Goal: Transaction & Acquisition: Obtain resource

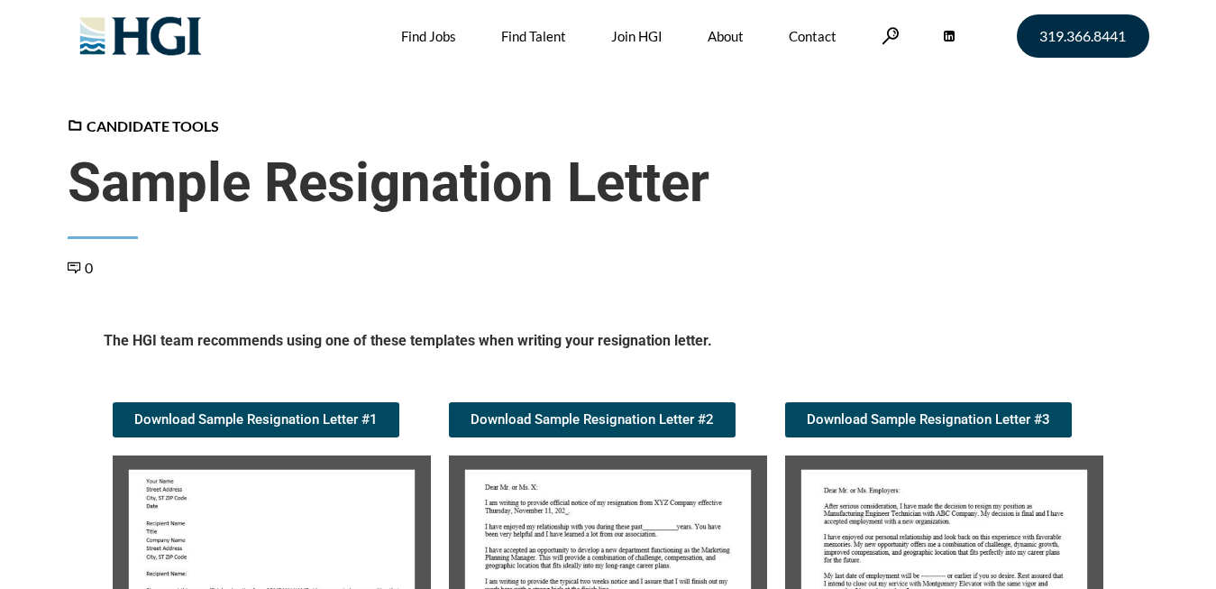
scroll to position [276, 0]
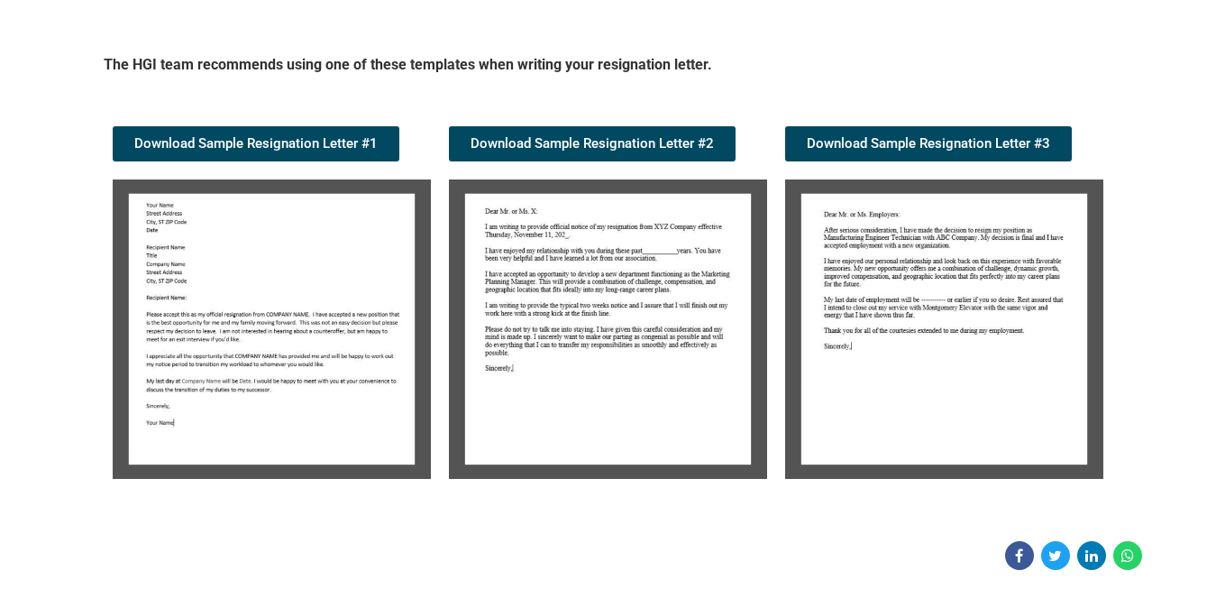
click at [247, 266] on img at bounding box center [272, 328] width 318 height 299
click at [967, 298] on img at bounding box center [944, 328] width 318 height 299
click at [914, 143] on span "Download Sample Resignation Letter #3" at bounding box center [928, 144] width 243 height 14
click at [835, 23] on div "Candidate Tools Sample Resignation Letter 0 Spread the love The HGI team recomm…" at bounding box center [609, 205] width 1082 height 730
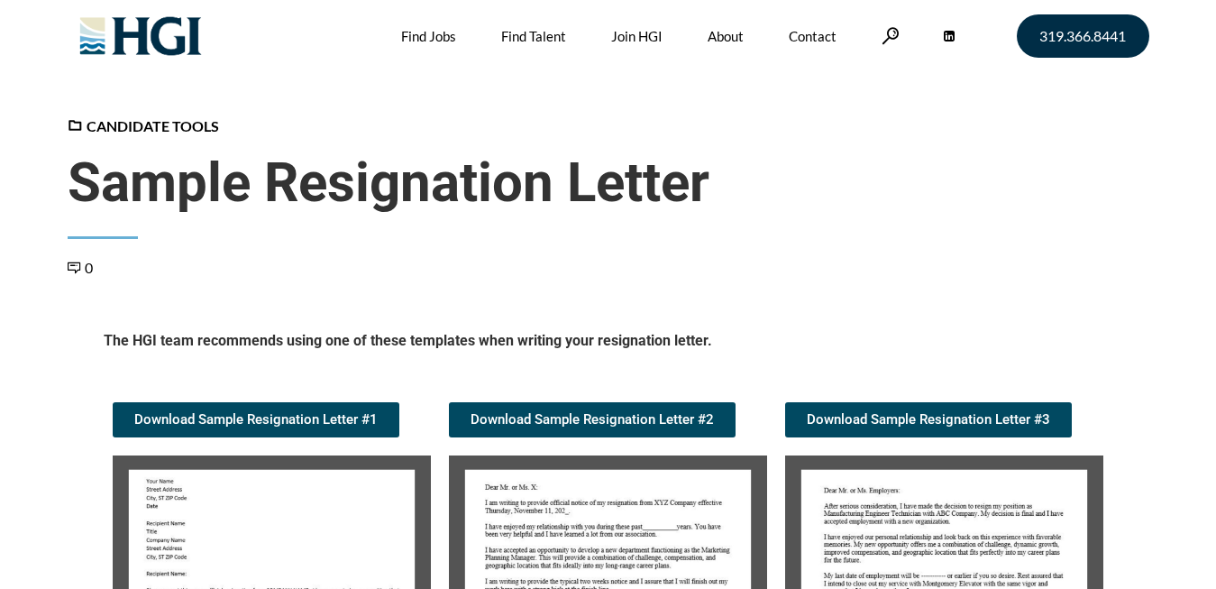
scroll to position [184, 0]
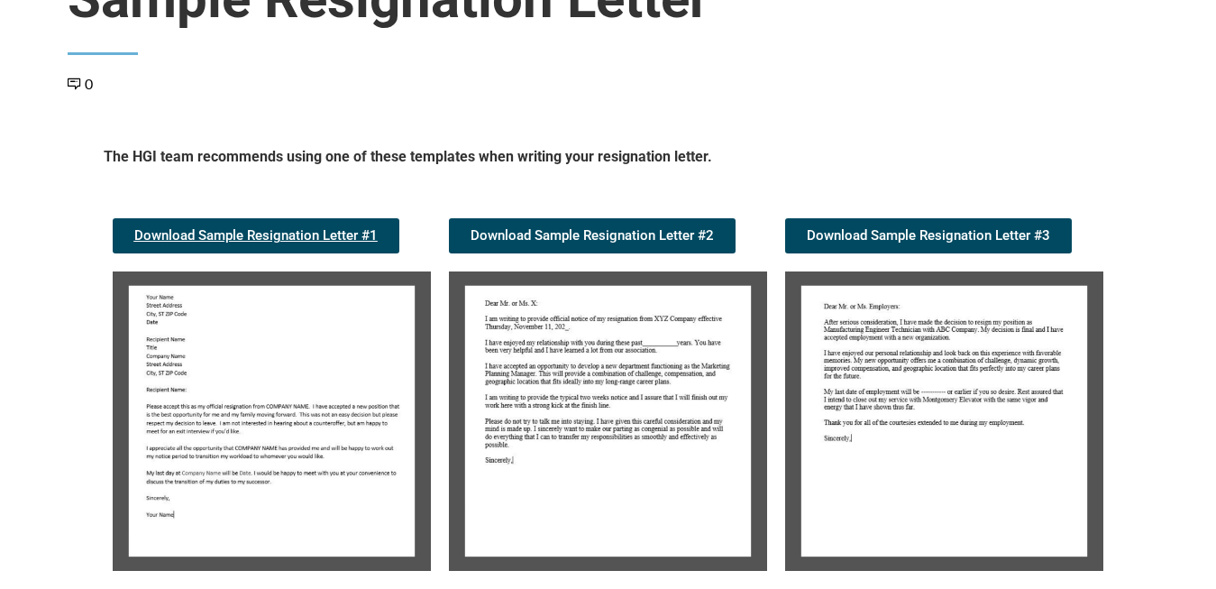
click at [248, 240] on span "Download Sample Resignation Letter #1" at bounding box center [255, 236] width 243 height 14
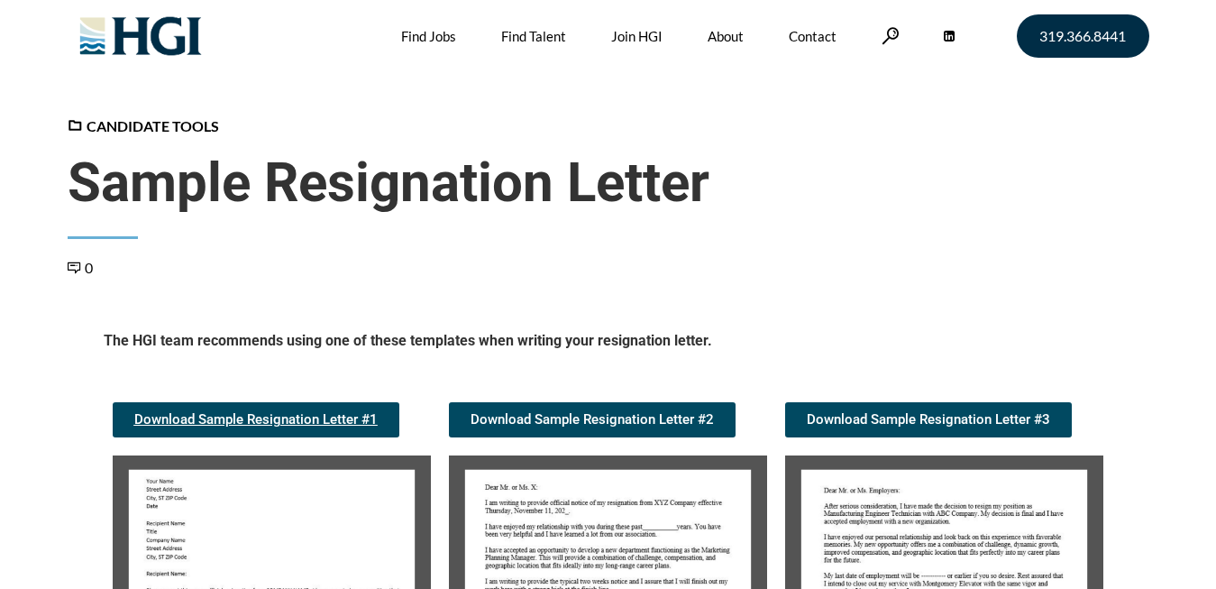
click at [229, 420] on span "Download Sample Resignation Letter #1" at bounding box center [255, 420] width 243 height 14
click at [878, 29] on div "319.366.8441 Find Jobs Find Talent Industries We Serve Accounting & Finance Con…" at bounding box center [609, 36] width 1082 height 72
